Goal: Find specific page/section: Find specific page/section

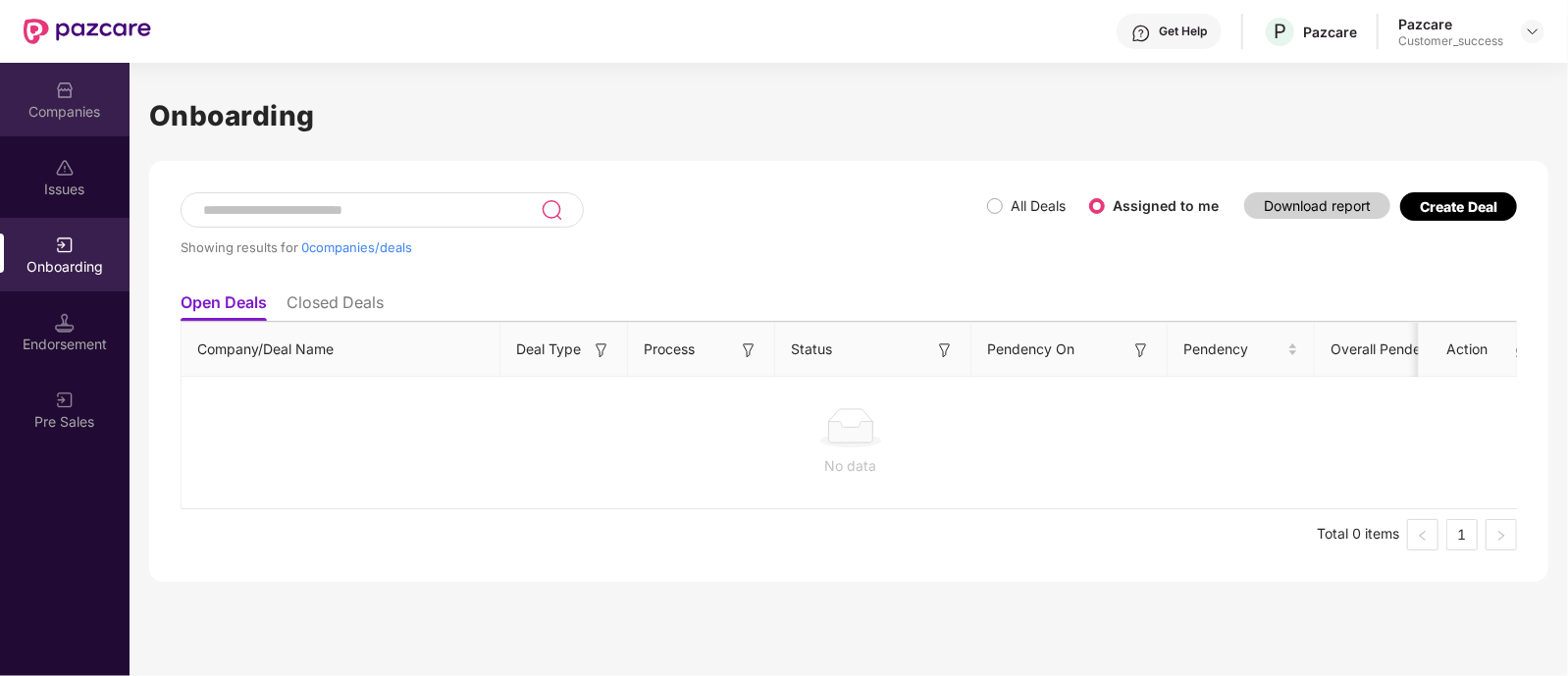
click at [93, 109] on div "Companies" at bounding box center [64, 112] width 129 height 20
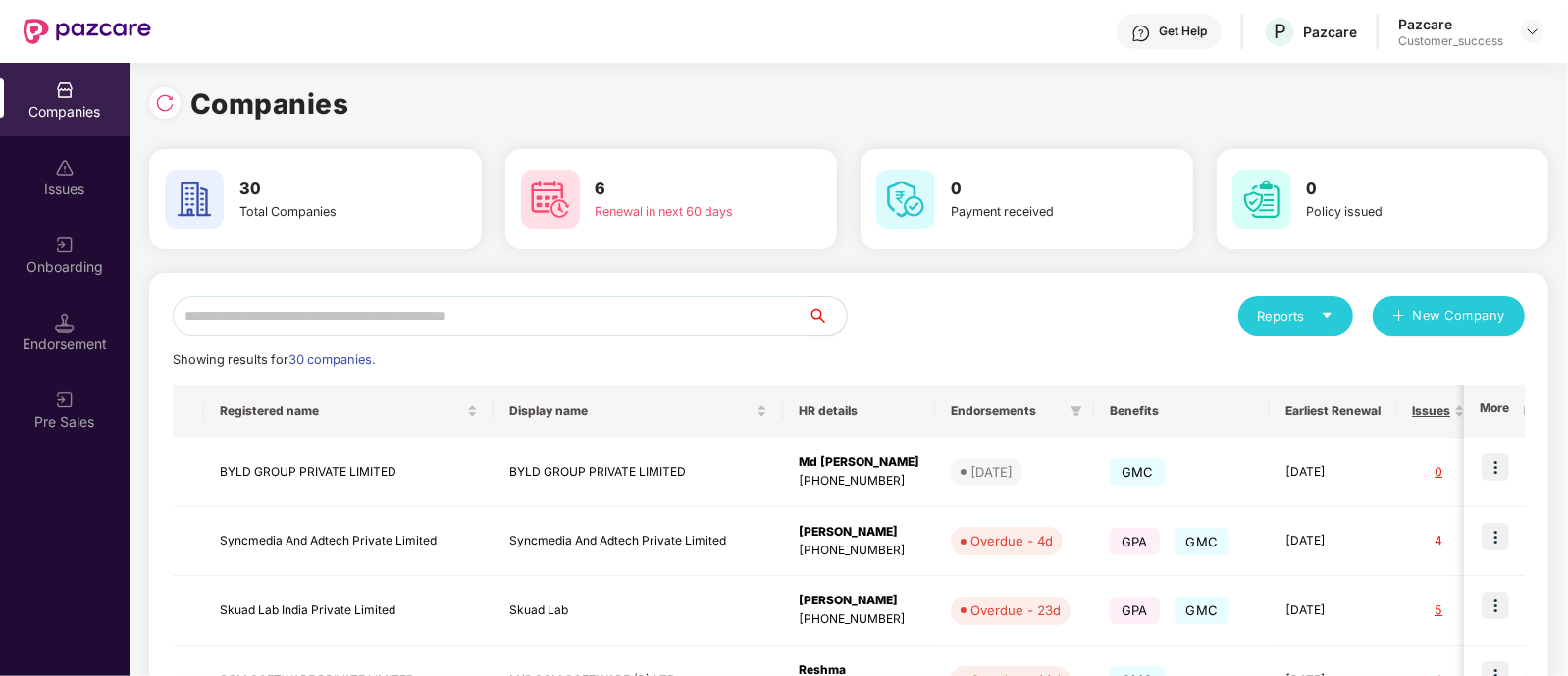
click at [371, 303] on input "text" at bounding box center [490, 316] width 635 height 40
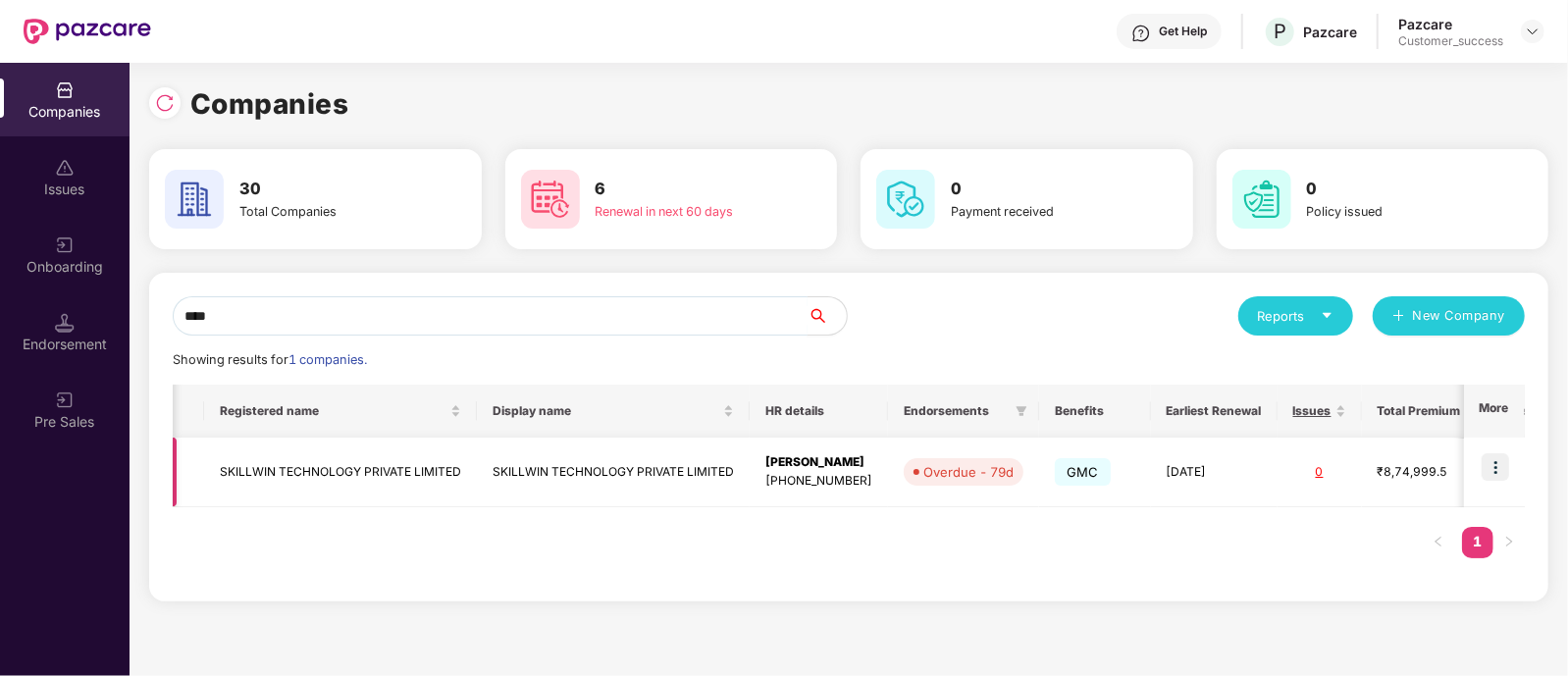
scroll to position [0, 84]
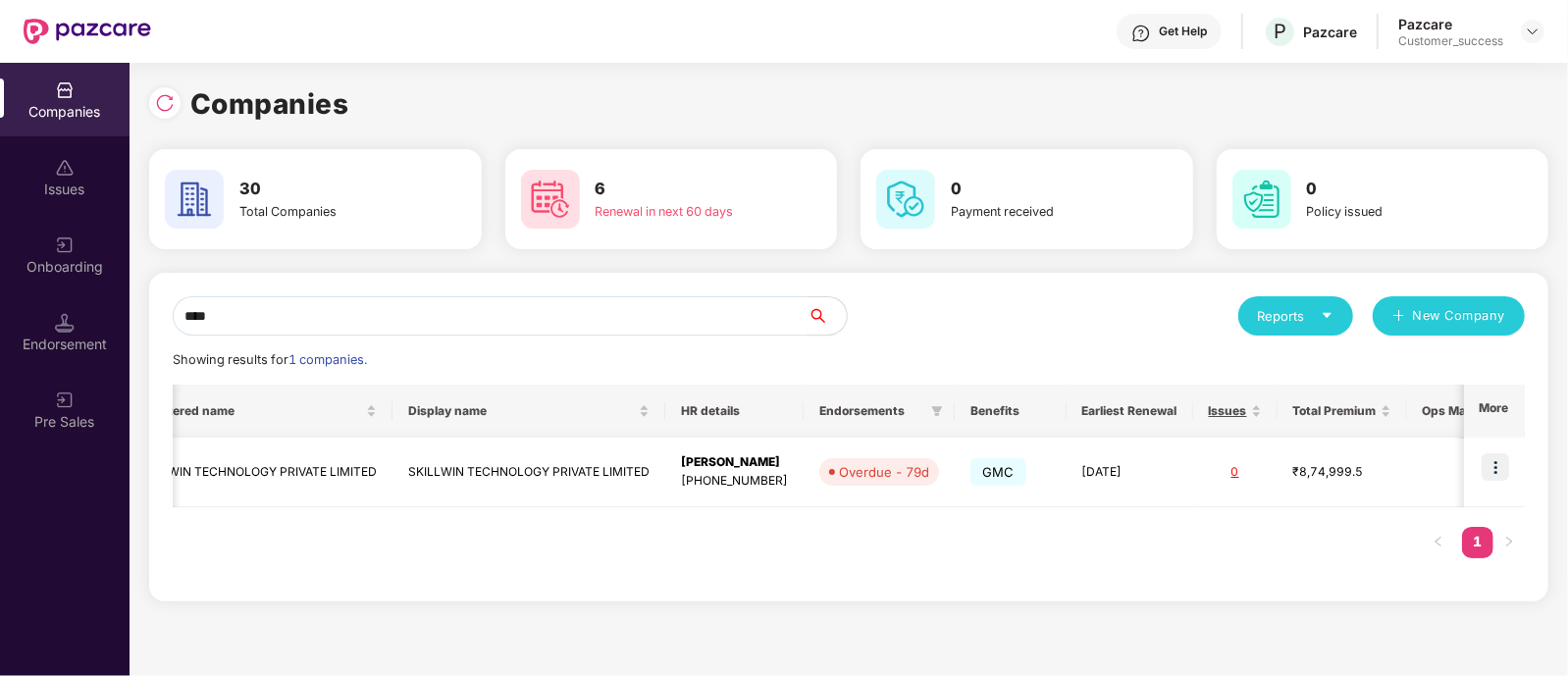
type input "****"
click at [1510, 474] on img at bounding box center [1496, 467] width 28 height 28
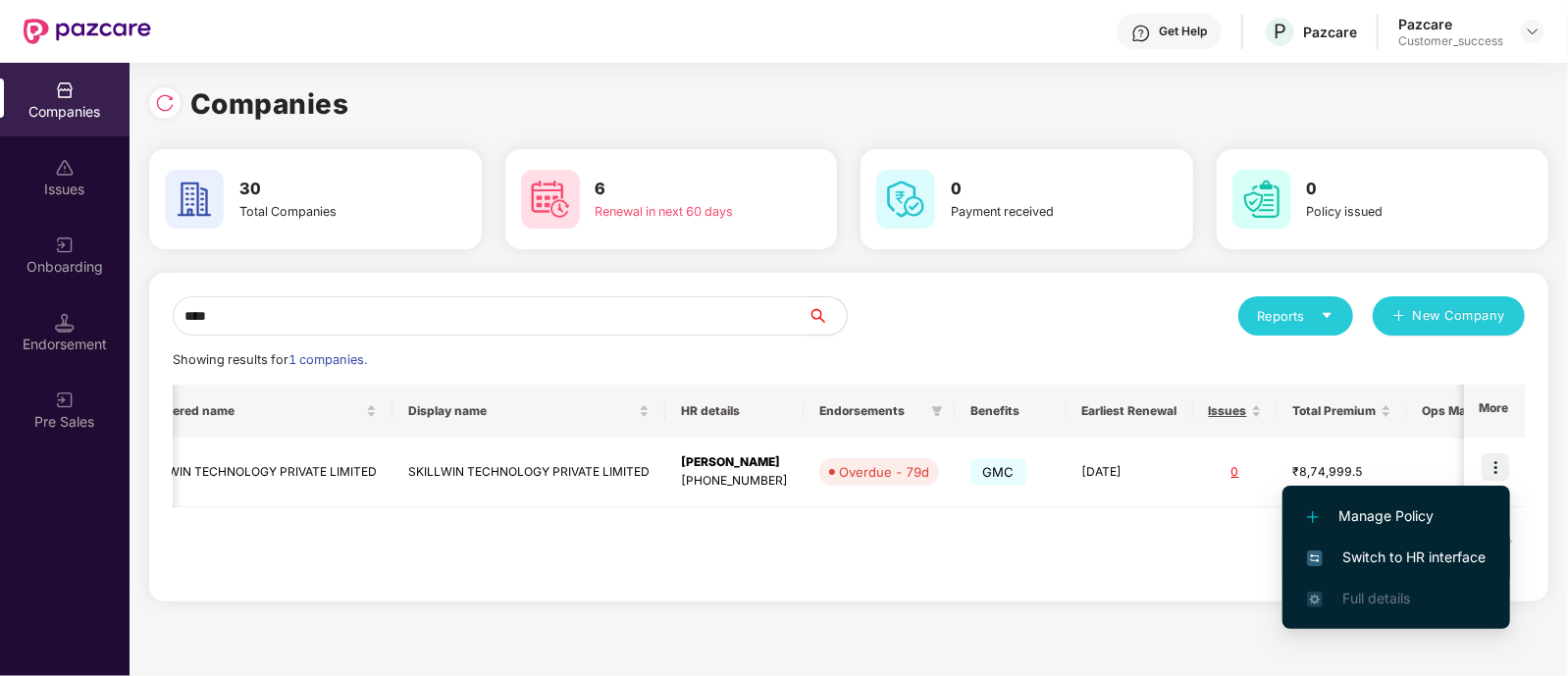
click at [1333, 552] on span "Switch to HR interface" at bounding box center [1396, 557] width 179 height 22
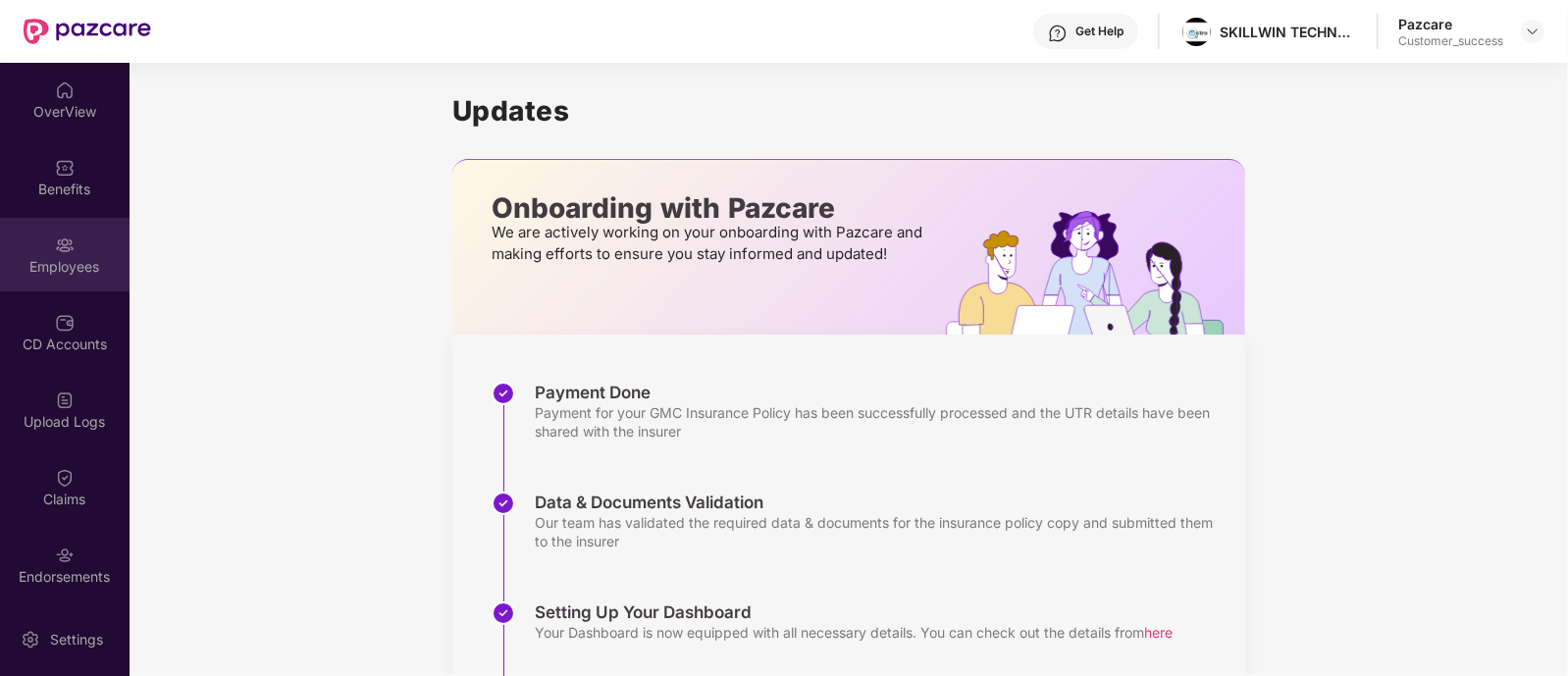
click at [71, 250] on img at bounding box center [65, 245] width 20 height 20
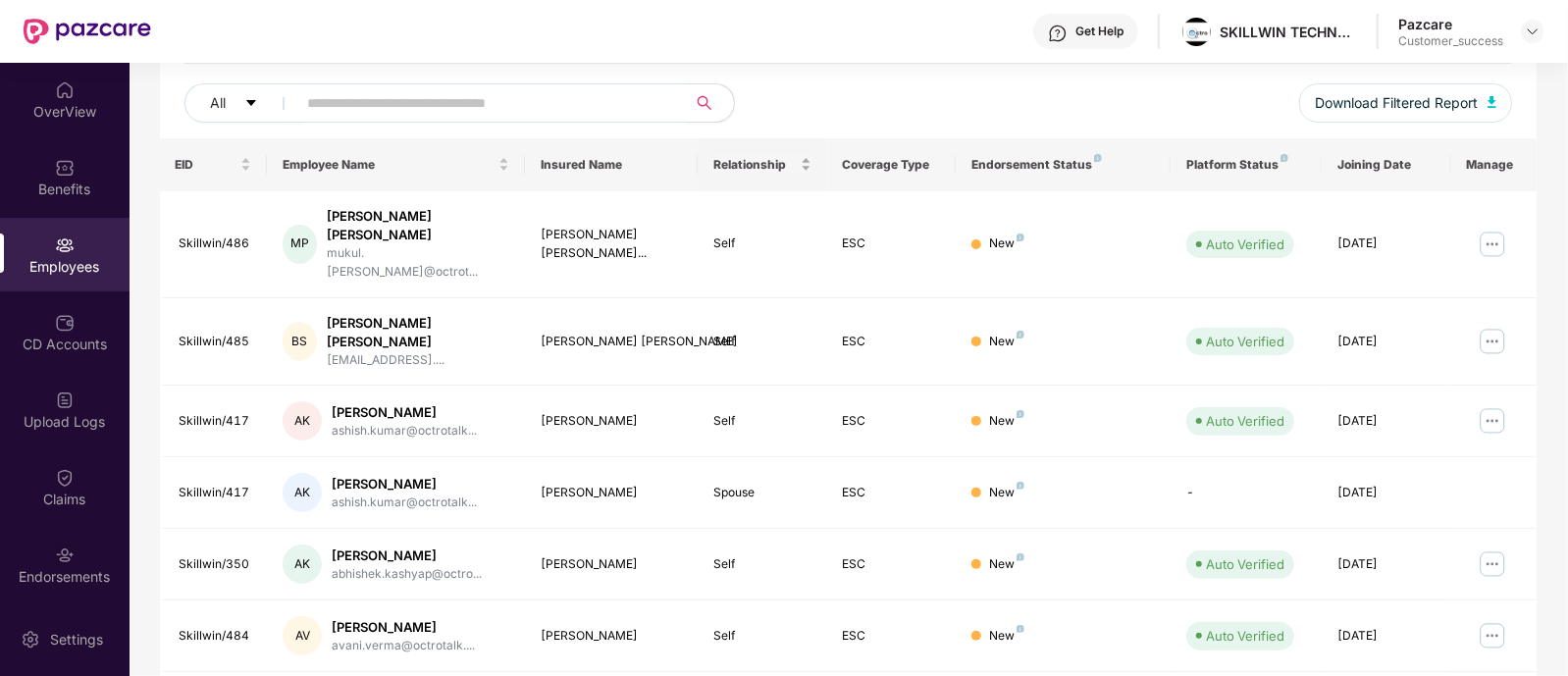
scroll to position [527, 0]
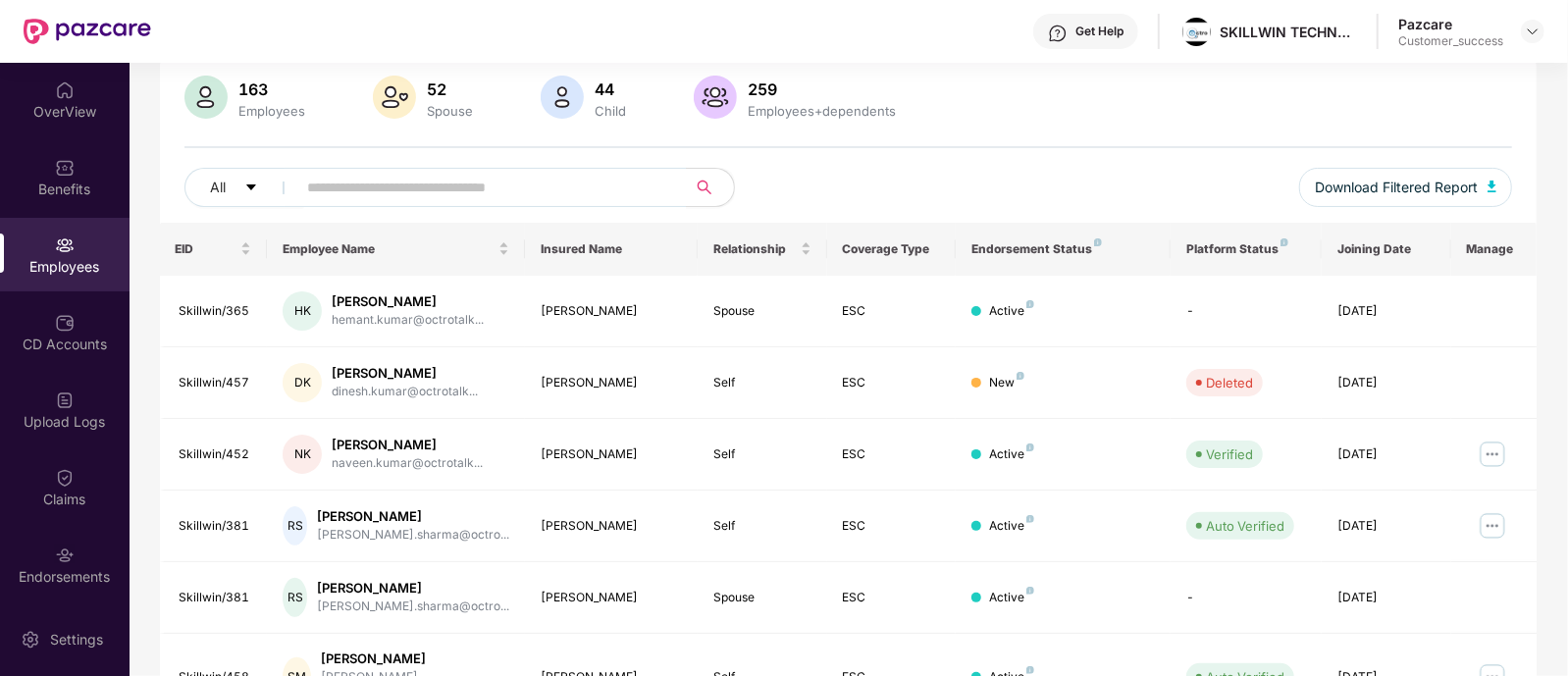
scroll to position [129, 0]
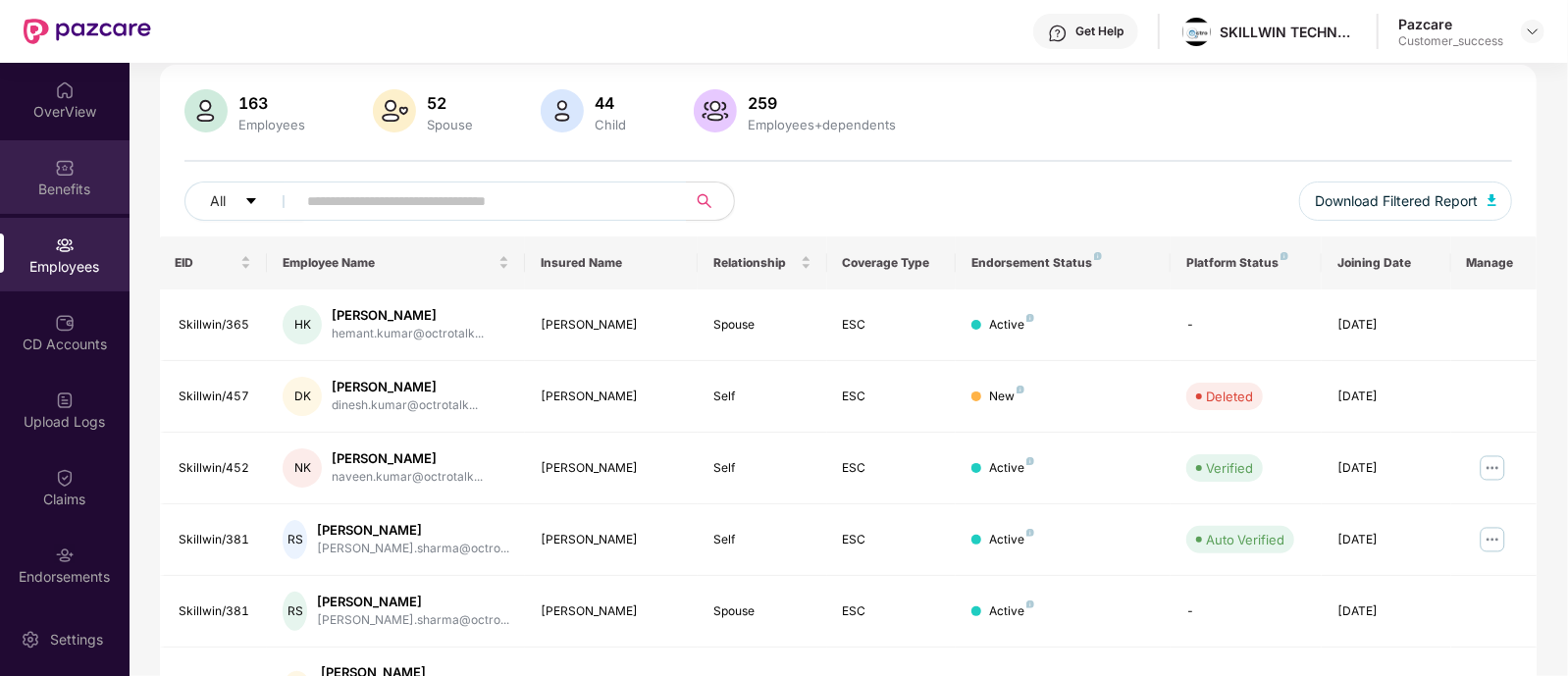
click at [78, 197] on div "Benefits" at bounding box center [64, 190] width 129 height 20
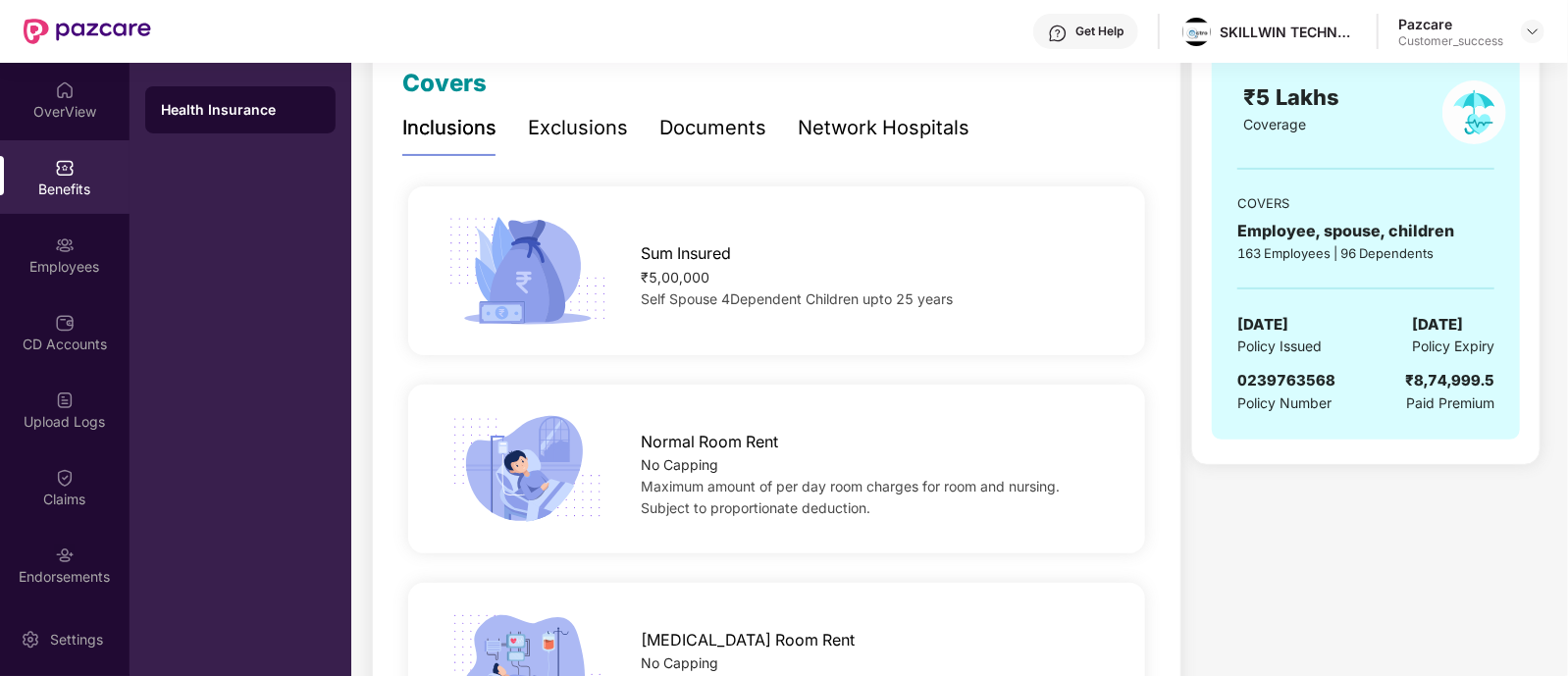
scroll to position [281, 0]
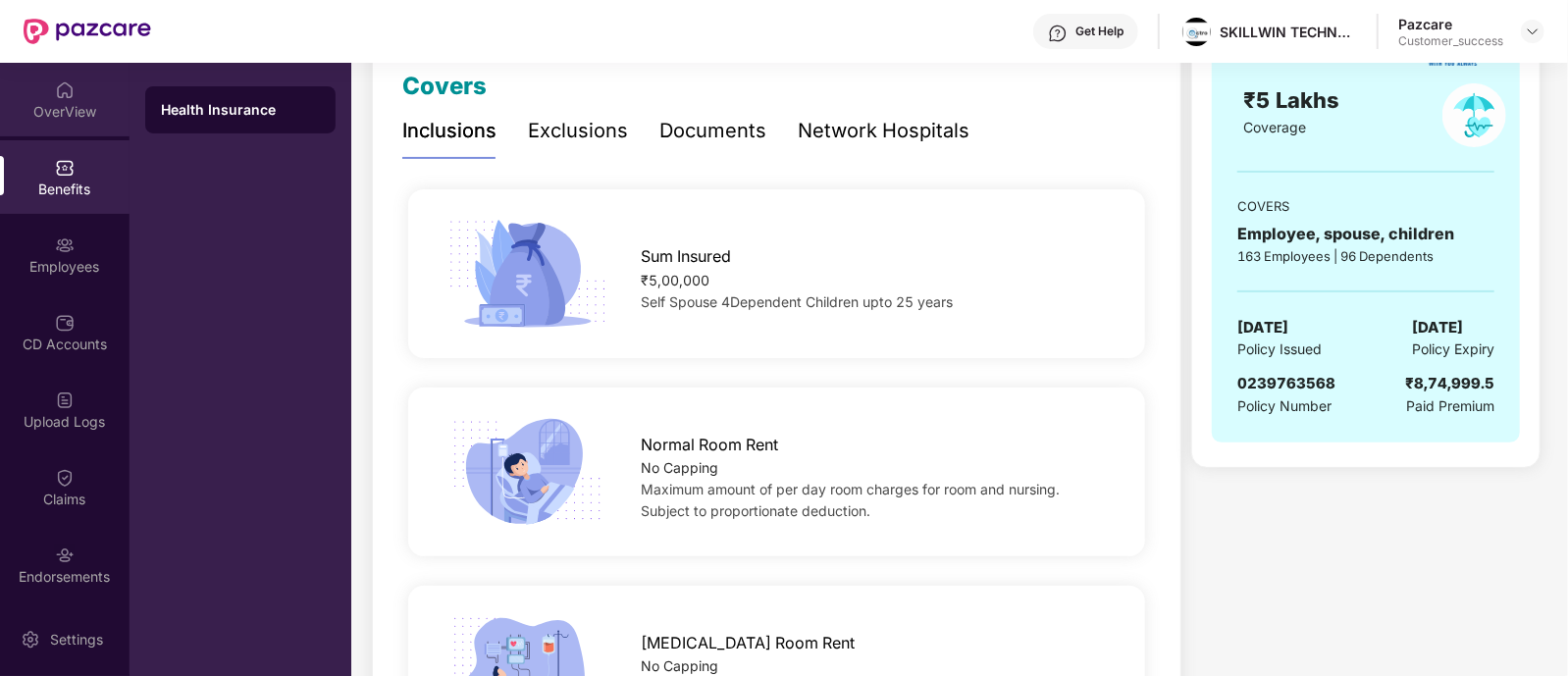
click at [78, 106] on div "OverView" at bounding box center [64, 112] width 129 height 20
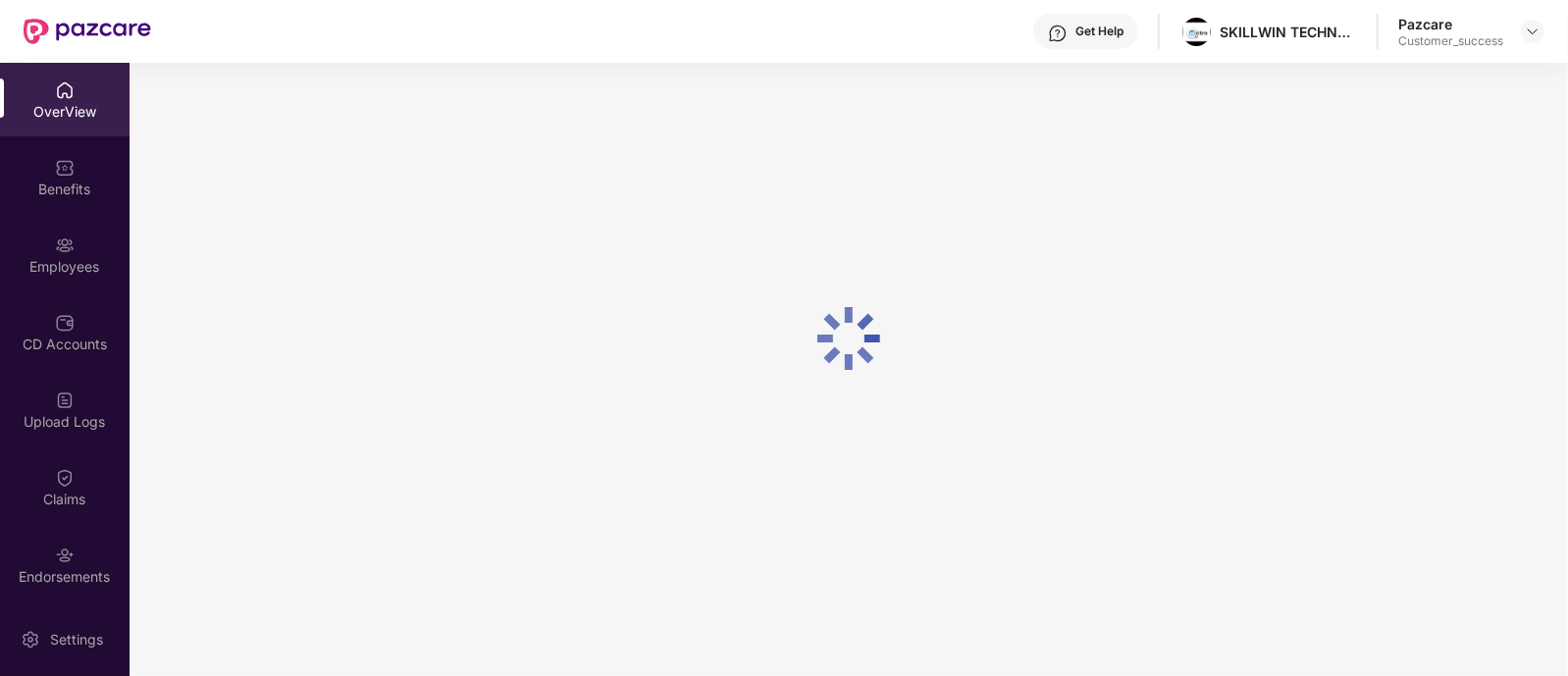
scroll to position [63, 0]
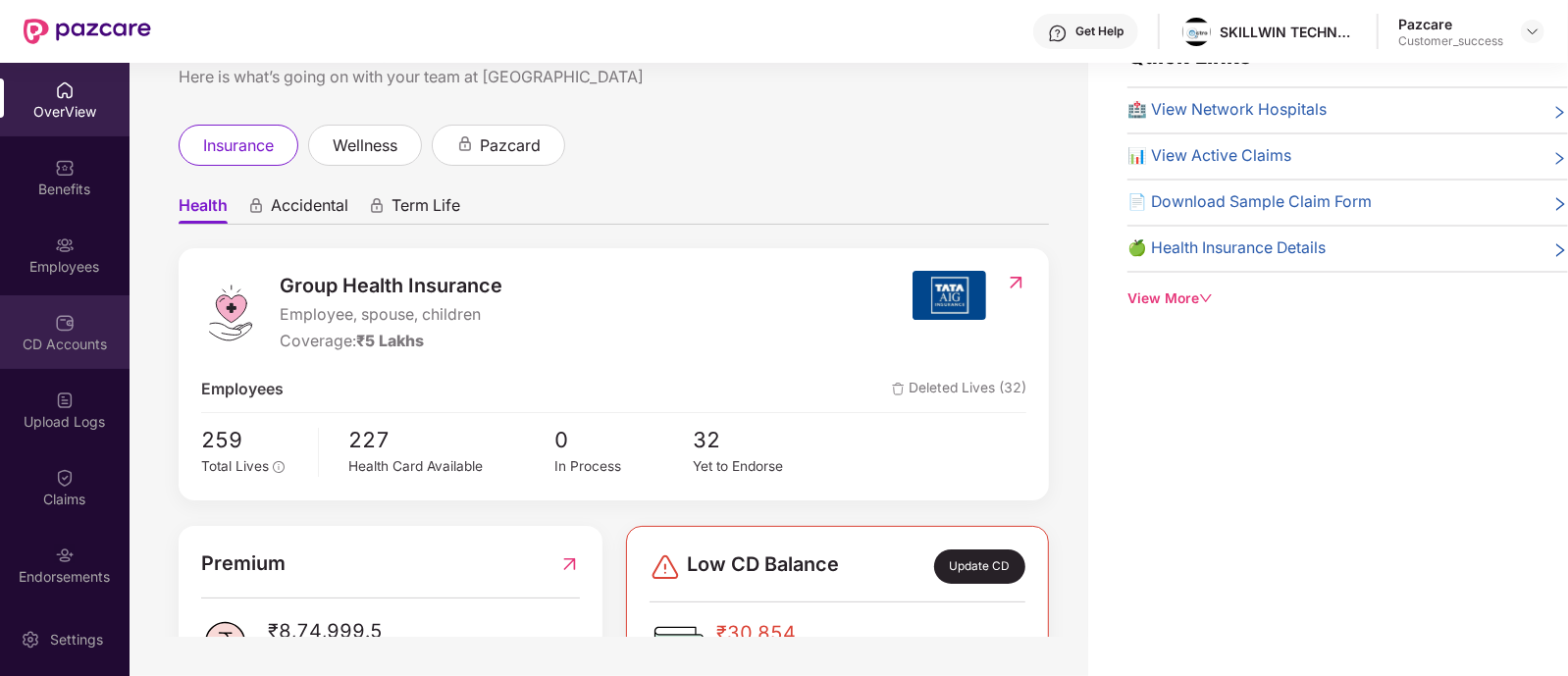
click at [72, 315] on div "CD Accounts" at bounding box center [64, 332] width 129 height 73
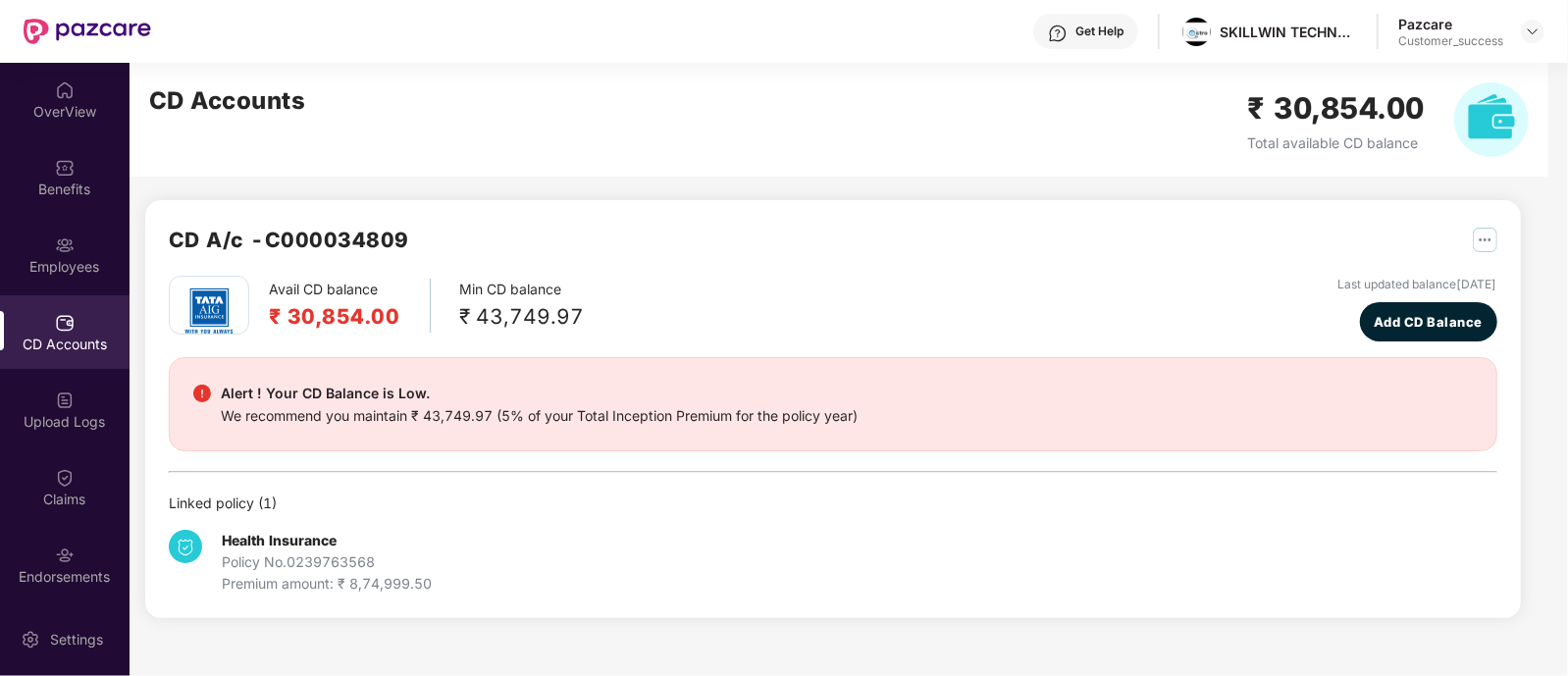
scroll to position [0, 0]
click at [379, 230] on h2 "CD A/c - C000034809" at bounding box center [289, 239] width 240 height 33
click at [489, 199] on div "CD A/c - C000034809 Avail CD balance ₹ 30,854.00 Min CD balance ₹ 43,749.97 Las…" at bounding box center [825, 353] width 1391 height 579
click at [73, 96] on div "OverView" at bounding box center [64, 100] width 129 height 73
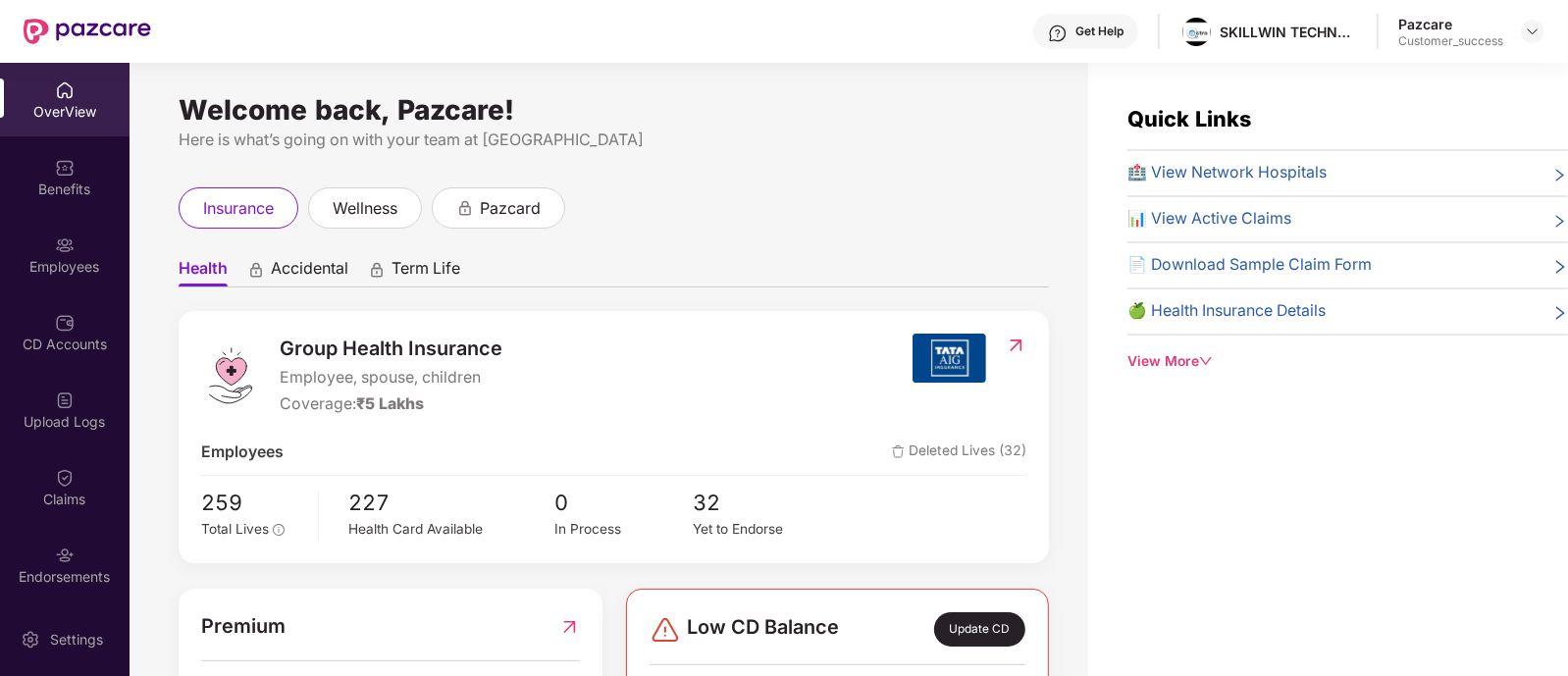
click at [73, 209] on div "Benefits" at bounding box center [64, 177] width 129 height 73
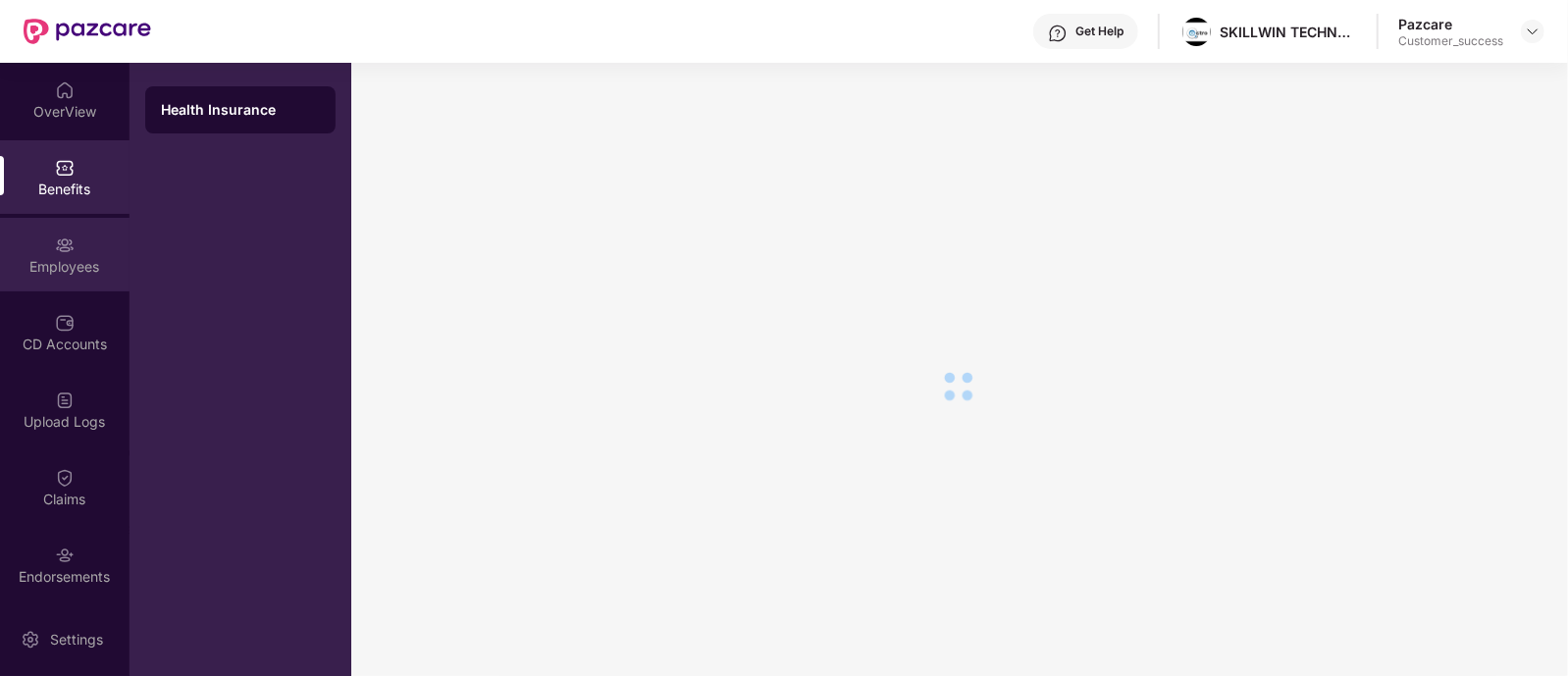
click at [69, 257] on div "Employees" at bounding box center [64, 267] width 129 height 20
